Goal: Task Accomplishment & Management: Complete application form

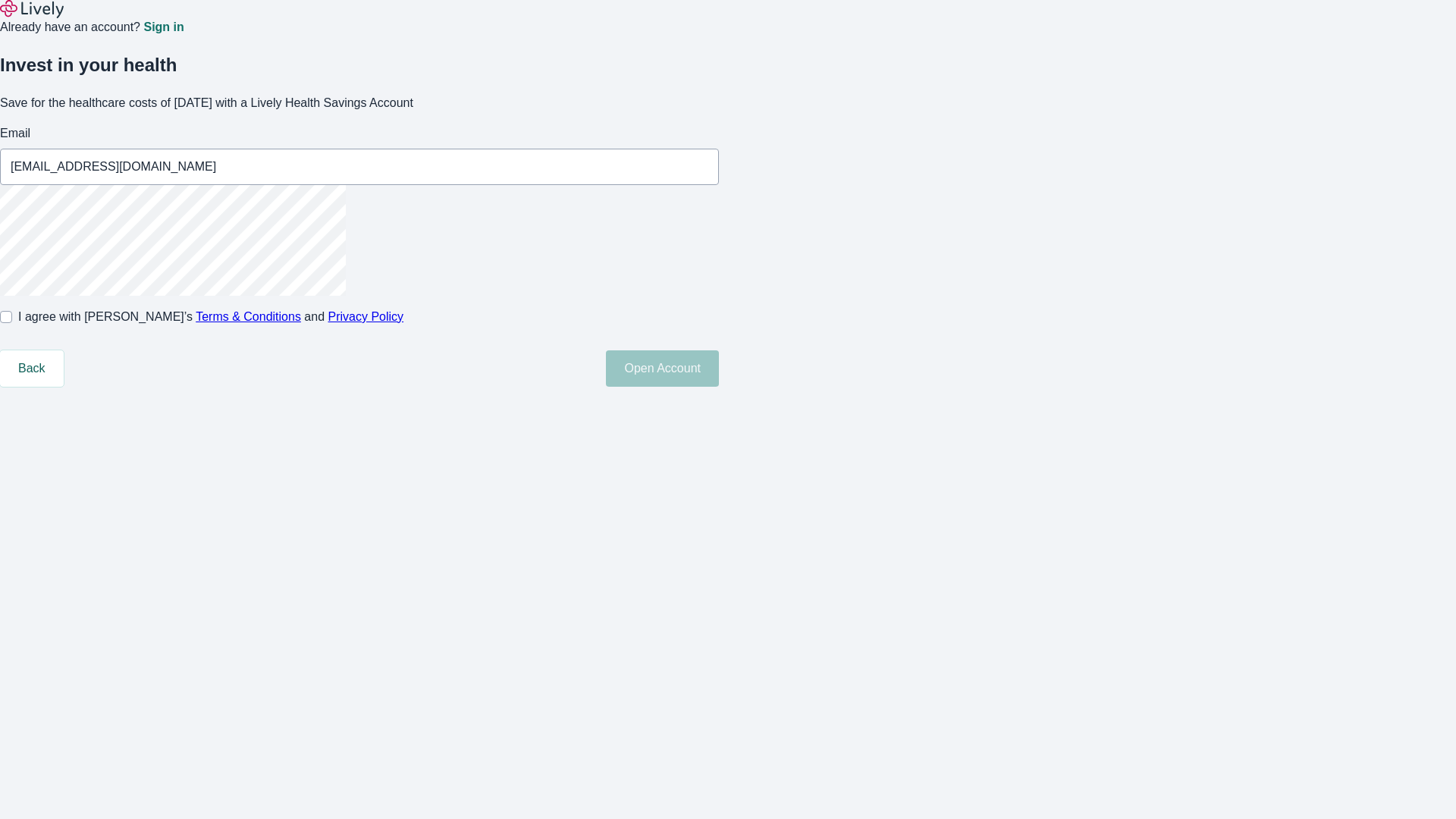
click at [12, 323] on input "I agree with Lively’s Terms & Conditions and Privacy Policy" at bounding box center [6, 317] width 12 height 12
checkbox input "true"
click at [719, 387] on button "Open Account" at bounding box center [663, 369] width 113 height 36
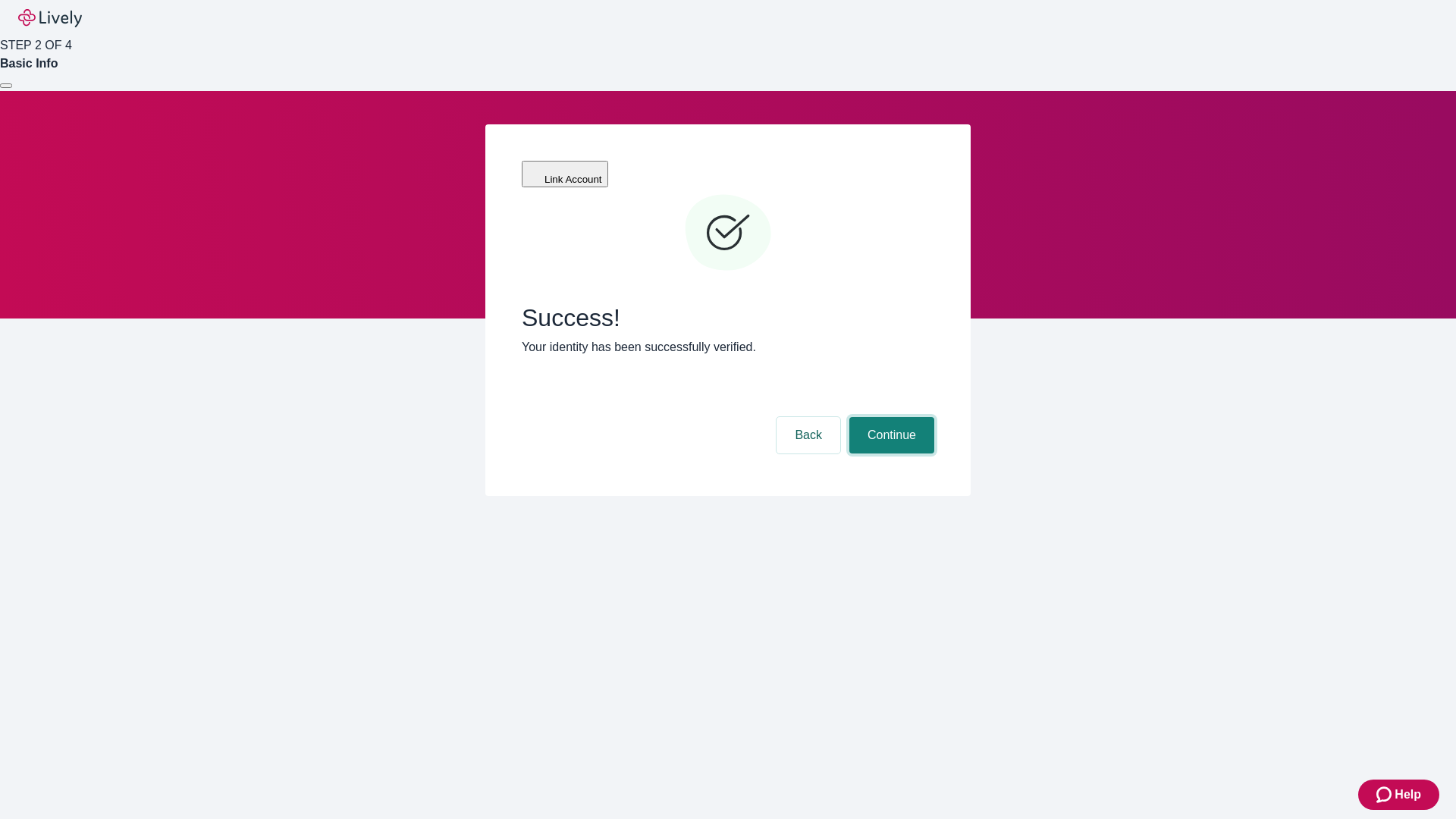
click at [890, 418] on button "Continue" at bounding box center [892, 436] width 85 height 36
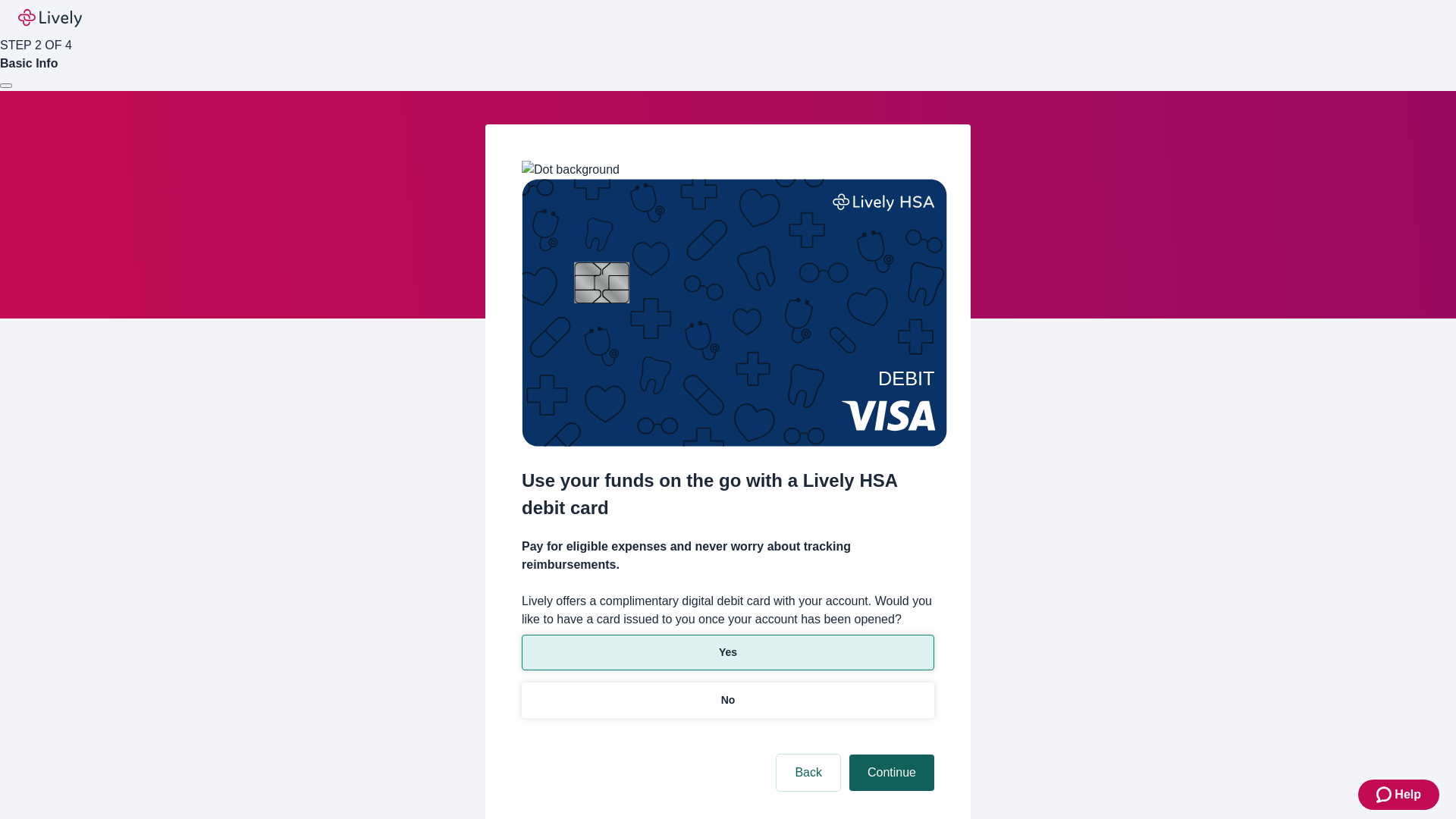
click at [727, 693] on p "No" at bounding box center [728, 700] width 14 height 16
click at [890, 755] on button "Continue" at bounding box center [892, 773] width 85 height 36
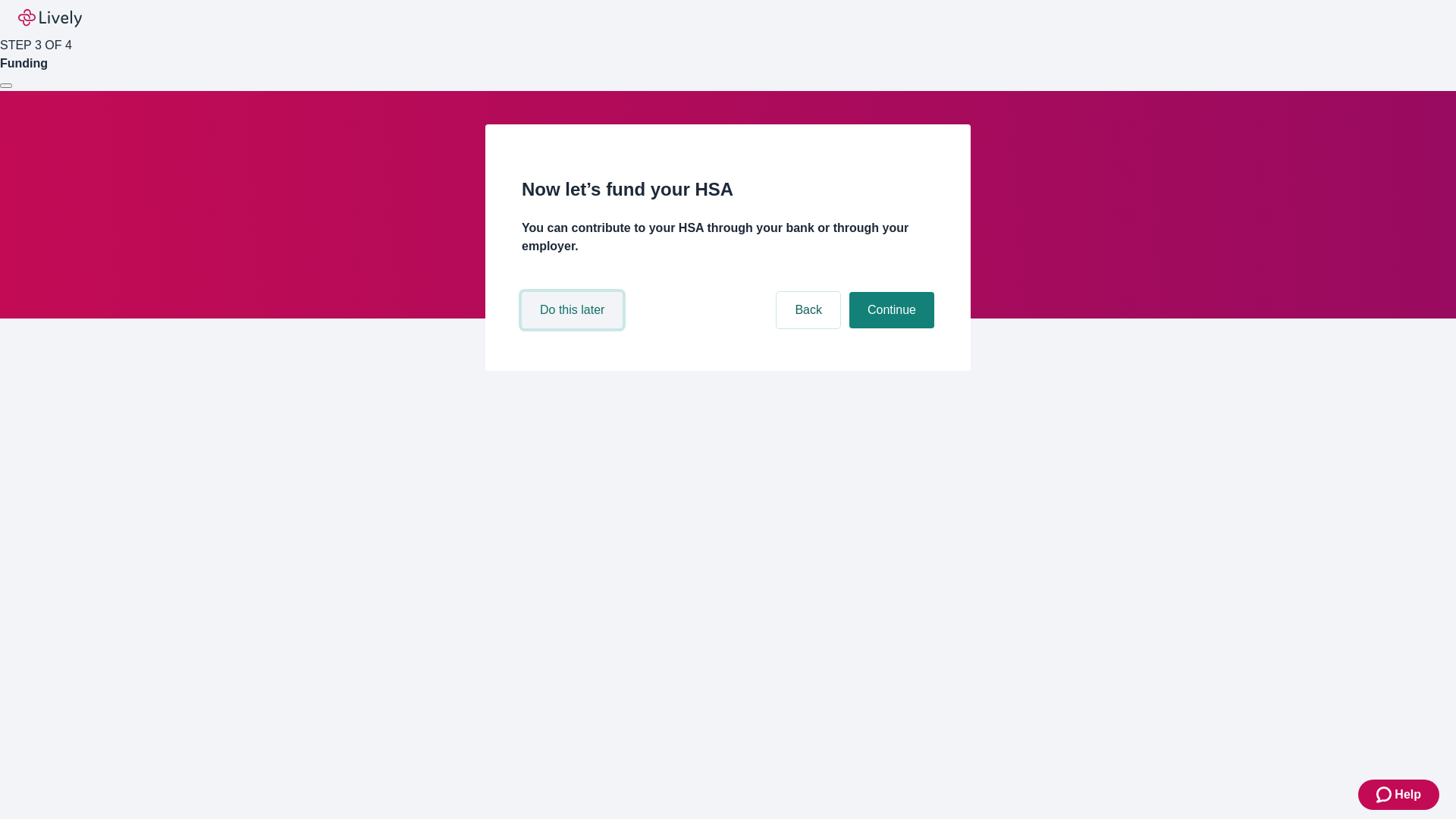
click at [574, 329] on button "Do this later" at bounding box center [572, 310] width 101 height 36
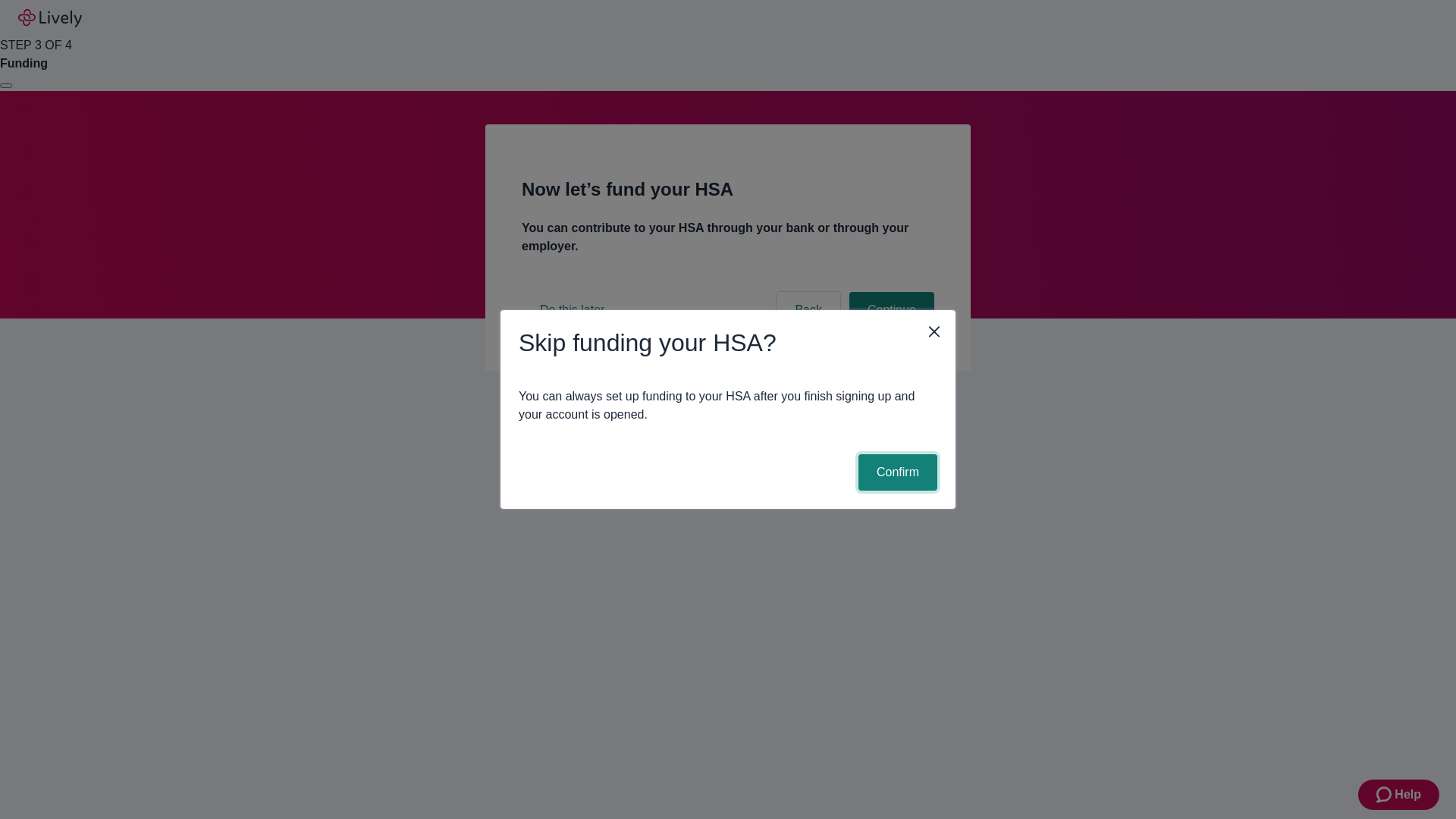
click at [896, 472] on button "Confirm" at bounding box center [898, 472] width 79 height 36
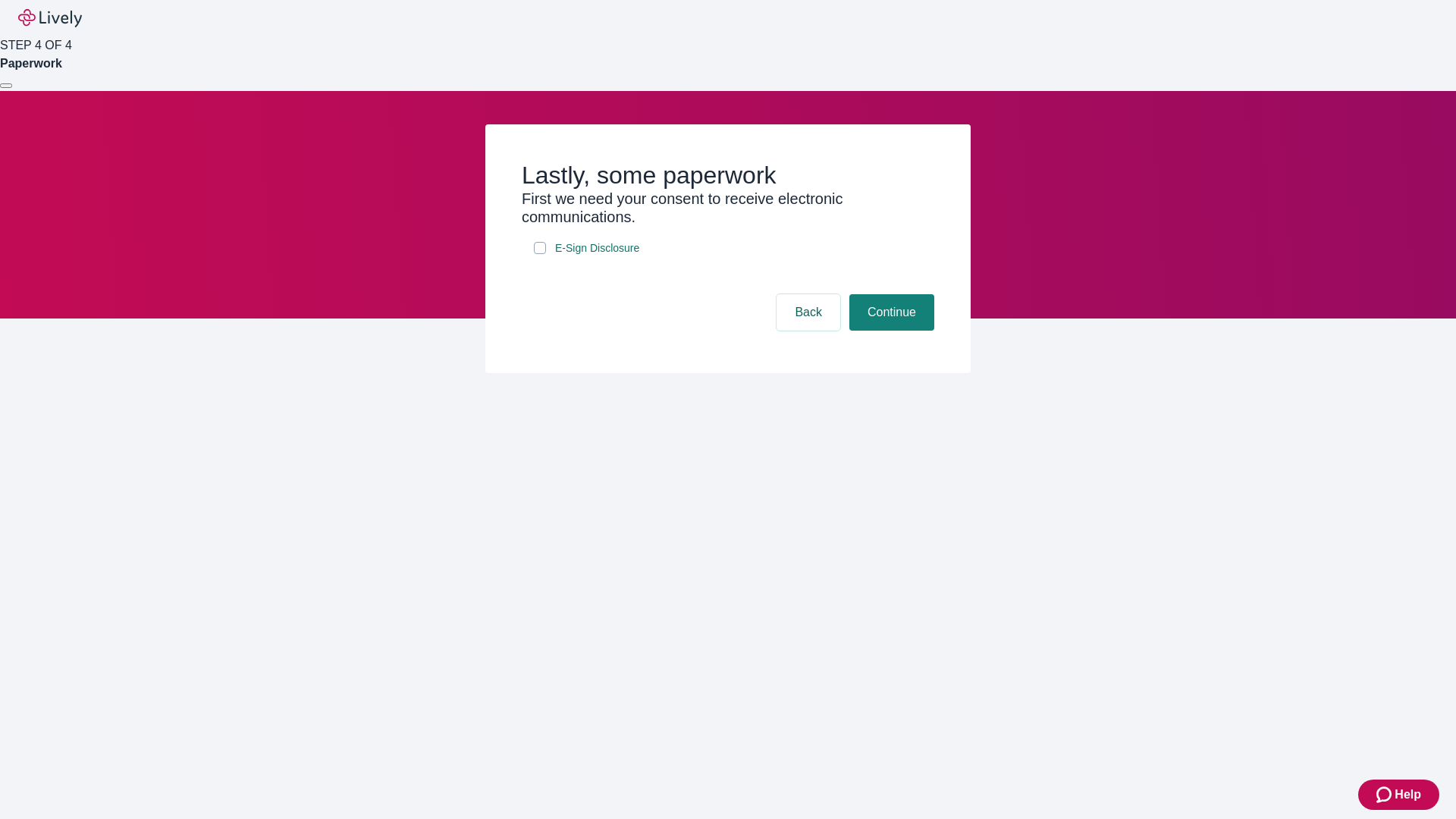
click at [540, 254] on input "E-Sign Disclosure" at bounding box center [539, 248] width 12 height 12
checkbox input "true"
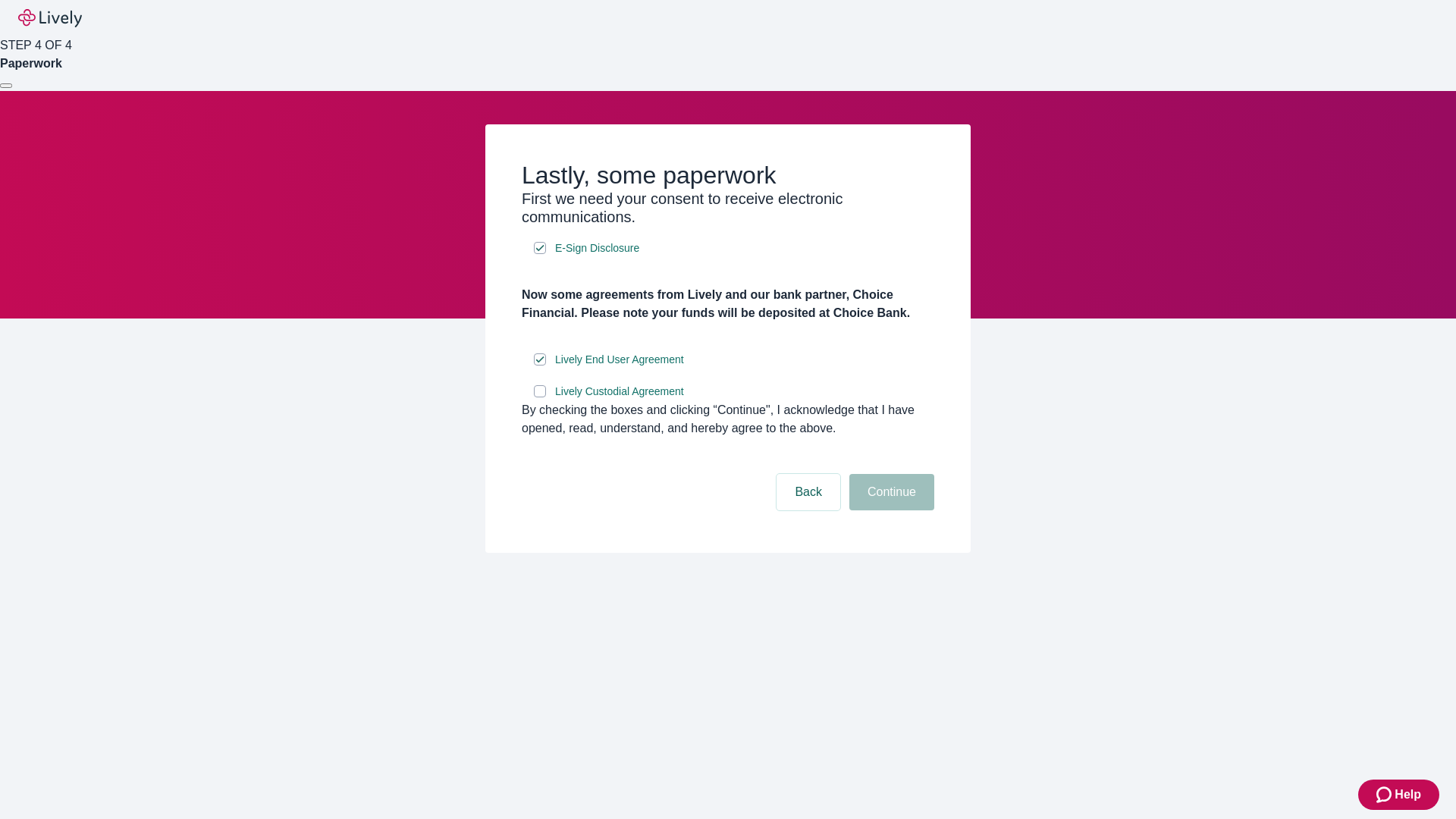
click at [540, 398] on input "Lively Custodial Agreement" at bounding box center [539, 391] width 12 height 12
checkbox input "true"
click at [890, 511] on button "Continue" at bounding box center [892, 492] width 85 height 36
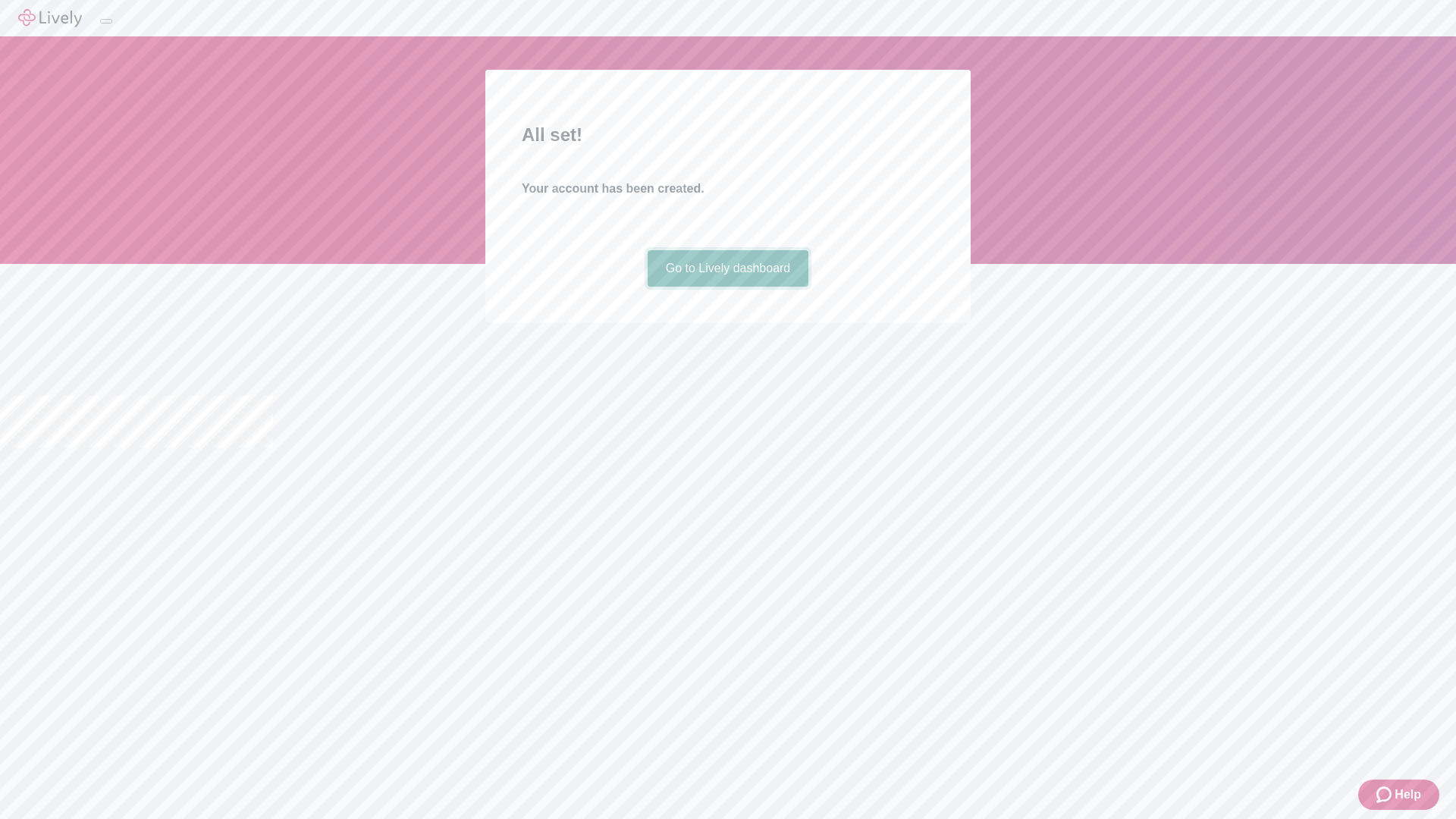
click at [727, 286] on link "Go to Lively dashboard" at bounding box center [728, 268] width 162 height 36
